Goal: Task Accomplishment & Management: Use online tool/utility

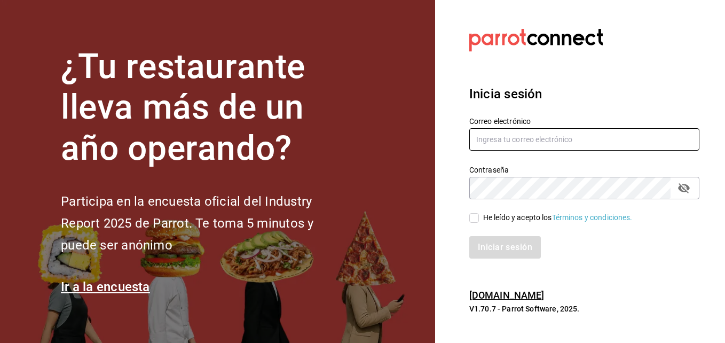
click at [560, 143] on input "text" at bounding box center [584, 139] width 230 height 22
type input "jorge.aguirre@grupocosteno.com"
click at [483, 219] on div "He leído y acepto los Términos y condiciones." at bounding box center [558, 217] width 150 height 11
click at [479, 219] on input "He leído y acepto los Términos y condiciones." at bounding box center [474, 218] width 10 height 10
checkbox input "true"
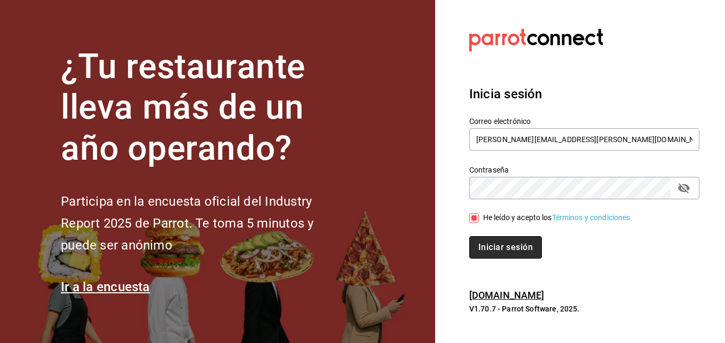
click at [490, 243] on button "Iniciar sesión" at bounding box center [505, 247] width 73 height 22
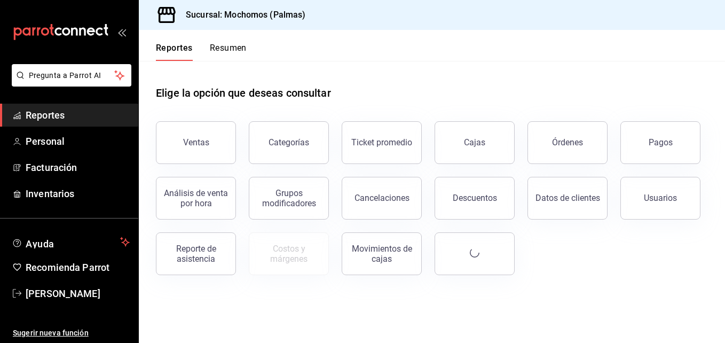
click at [532, 78] on div "Elige la opción que deseas consultar" at bounding box center [432, 85] width 552 height 48
